Goal: Transaction & Acquisition: Purchase product/service

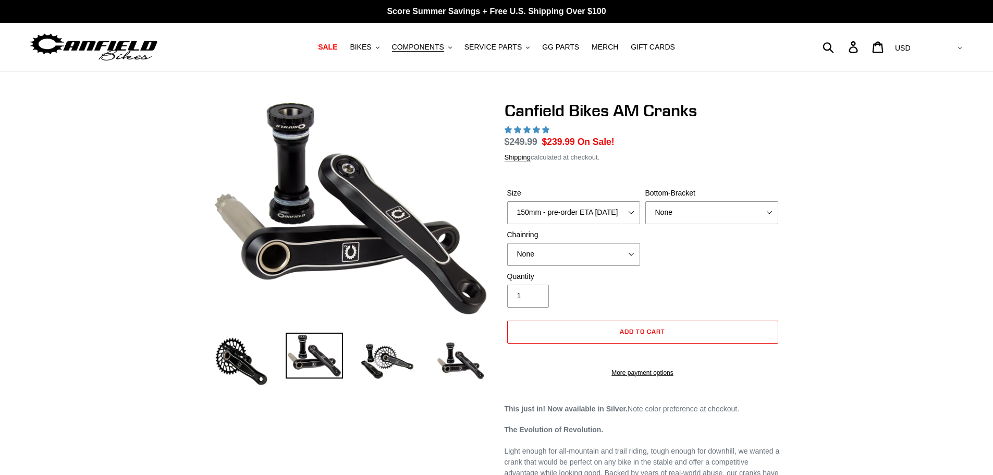
select select "highest-rating"
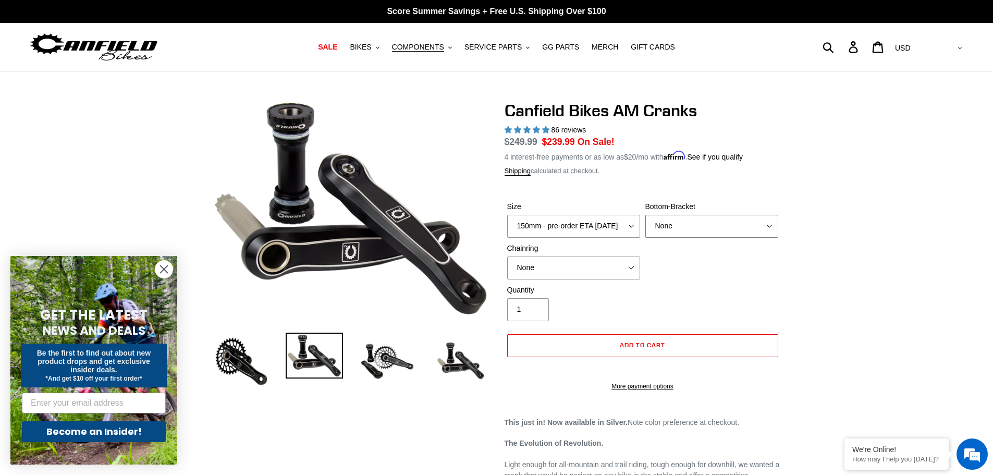
click at [760, 231] on select "None BSA Threaded 68/73mm Press Fit PF92" at bounding box center [711, 226] width 133 height 23
click at [619, 229] on select "150mm - pre-order ETA [DATE] 155mm - pre-order ETA [DATE] 160mm - pre-order ETA…" at bounding box center [573, 226] width 133 height 23
click at [507, 215] on select "150mm - pre-order ETA [DATE] 155mm - pre-order ETA [DATE] 160mm - pre-order ETA…" at bounding box center [573, 226] width 133 height 23
click at [619, 221] on select "150mm - pre-order ETA [DATE] 155mm - pre-order ETA [DATE] 160mm - pre-order ETA…" at bounding box center [573, 226] width 133 height 23
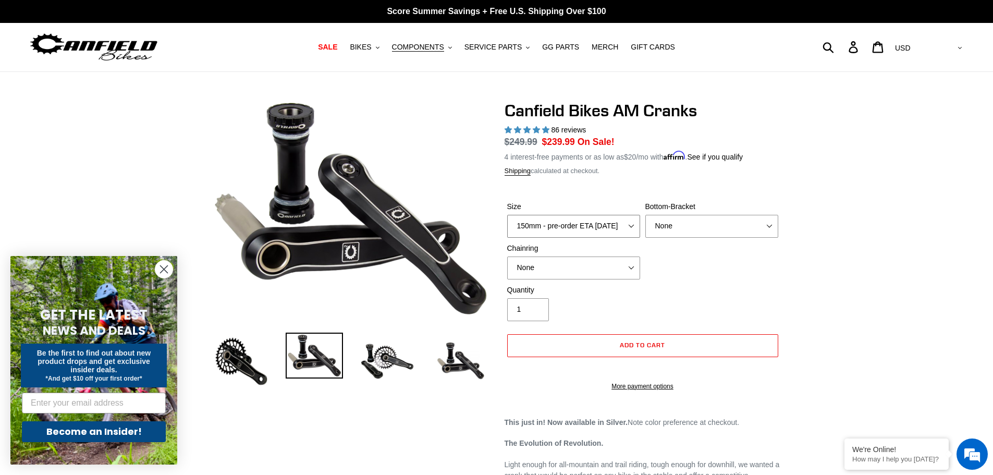
select select "150mm - pre-order ETA [DATE]"
click at [507, 215] on select "150mm - pre-order ETA [DATE] 155mm - pre-order ETA [DATE] 160mm - pre-order ETA…" at bounding box center [573, 226] width 133 height 23
click at [765, 229] on select "None BSA Threaded 68/73mm Press Fit PF92" at bounding box center [711, 226] width 133 height 23
click at [645, 215] on select "None BSA Threaded 68/73mm Press Fit PF92" at bounding box center [711, 226] width 133 height 23
click at [742, 225] on select "None BSA Threaded 68/73mm Press Fit PF92" at bounding box center [711, 226] width 133 height 23
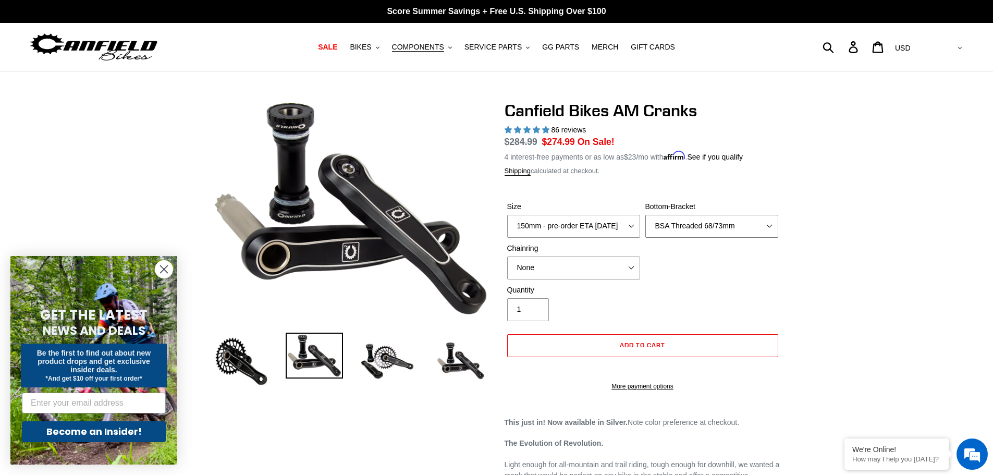
select select "None"
click at [645, 215] on select "None BSA Threaded 68/73mm Press Fit PF92" at bounding box center [711, 226] width 133 height 23
